Goal: Transaction & Acquisition: Subscribe to service/newsletter

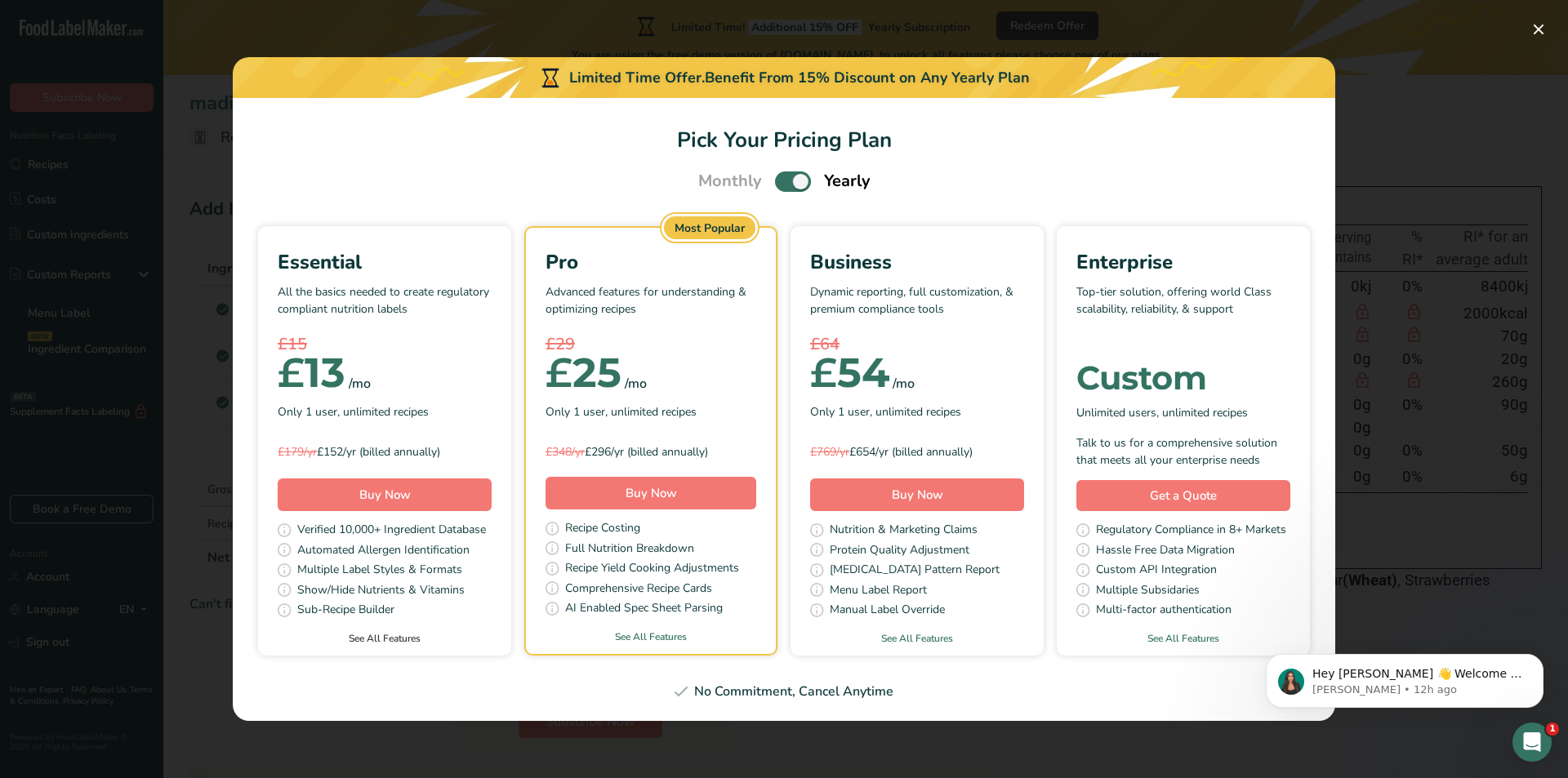
click at [381, 643] on link "See All Features" at bounding box center [384, 638] width 253 height 14
click at [1538, 30] on button "Pick Your Pricing Plan Modal" at bounding box center [1538, 29] width 26 height 26
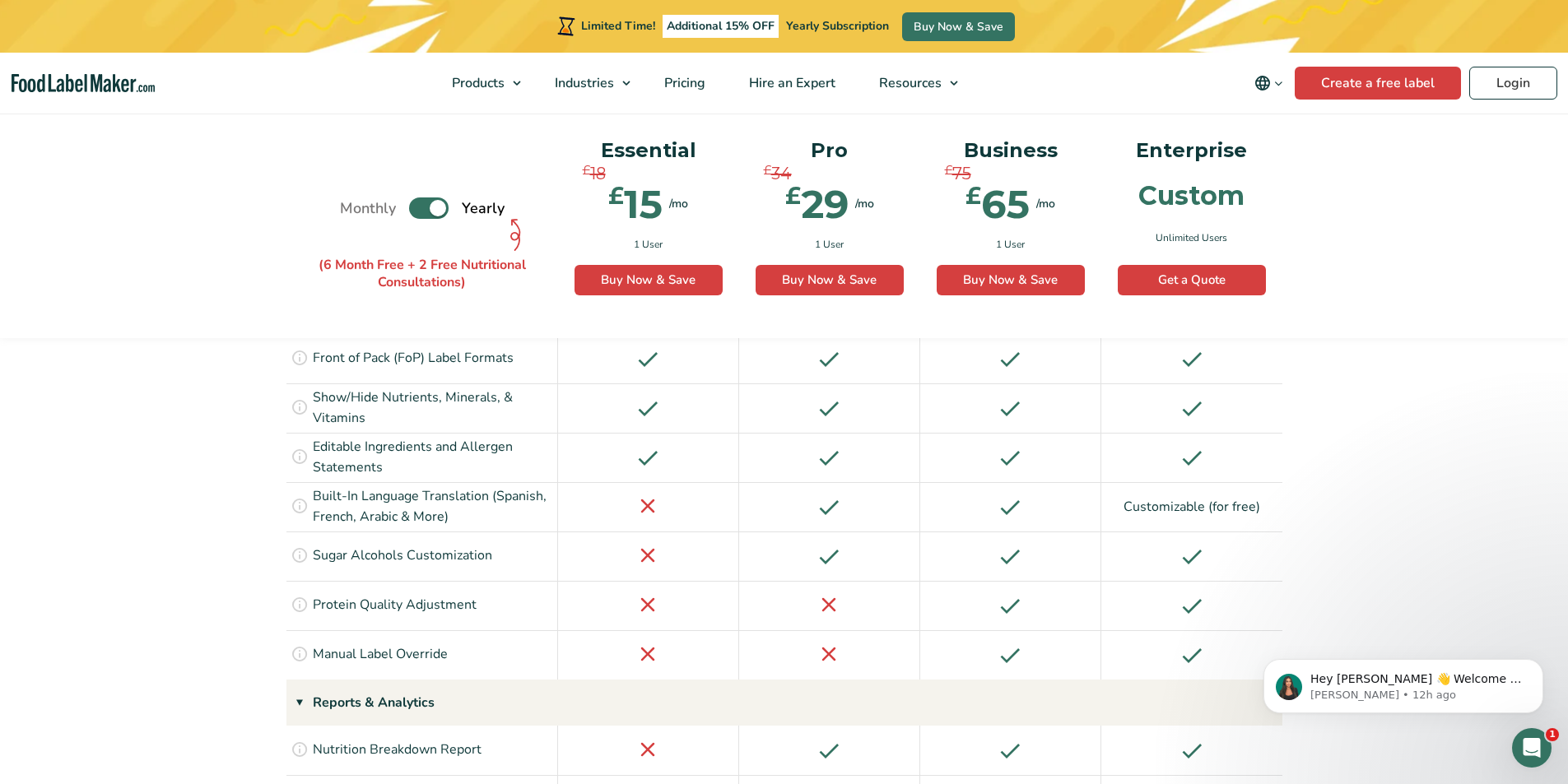
scroll to position [1790, 0]
